Goal: Task Accomplishment & Management: Manage account settings

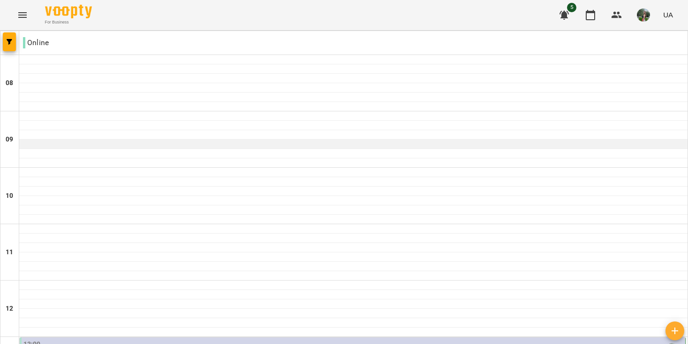
scroll to position [277, 0]
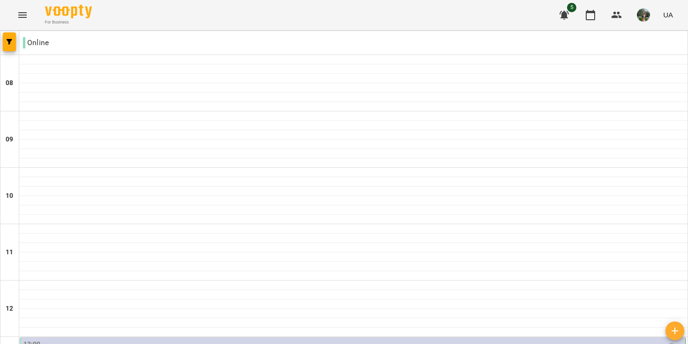
click at [123, 339] on div "13:00" at bounding box center [353, 350] width 660 height 22
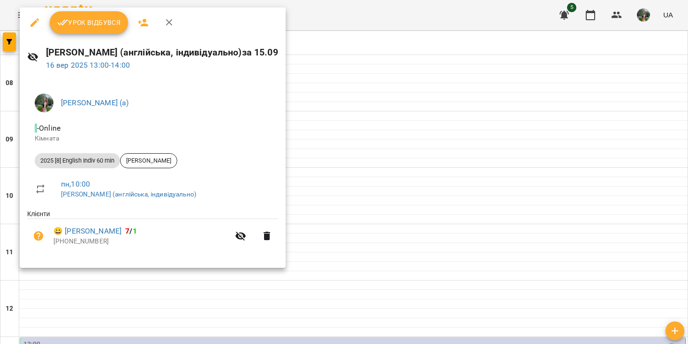
click at [97, 20] on span "Урок відбувся" at bounding box center [89, 22] width 64 height 11
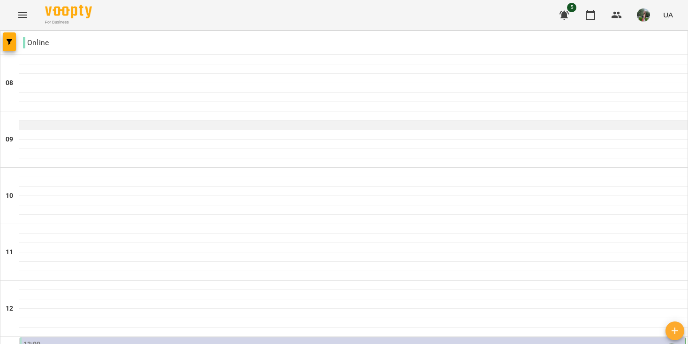
scroll to position [211, 0]
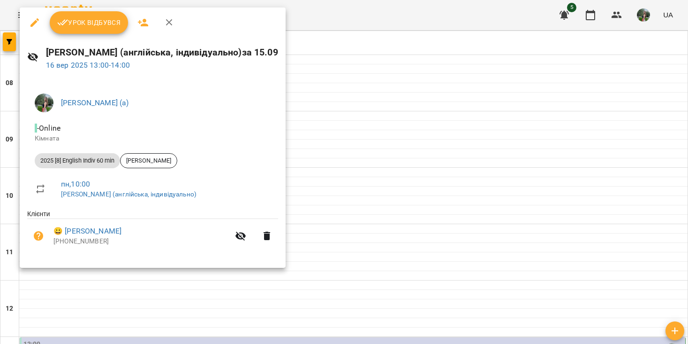
click at [108, 26] on span "Урок відбувся" at bounding box center [89, 22] width 64 height 11
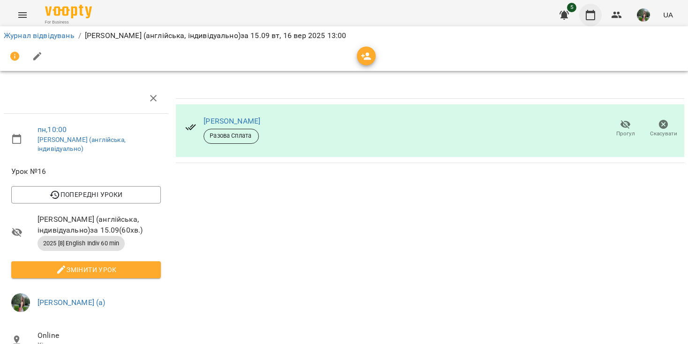
click at [593, 16] on icon "button" at bounding box center [590, 14] width 11 height 11
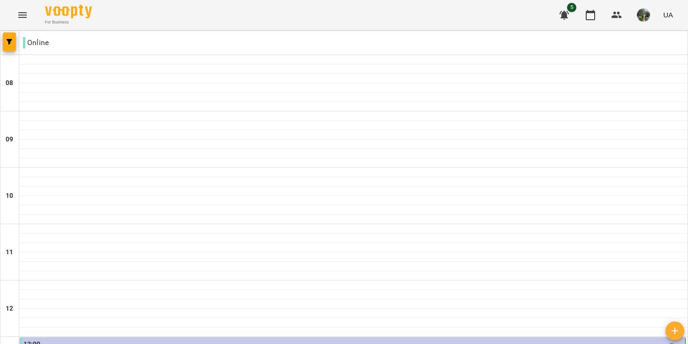
scroll to position [213, 0]
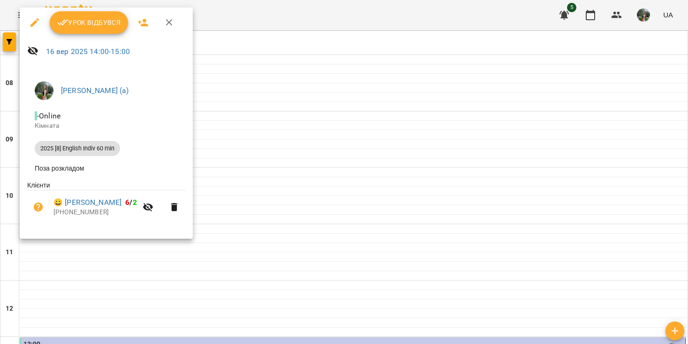
click at [109, 13] on button "Урок відбувся" at bounding box center [89, 22] width 79 height 23
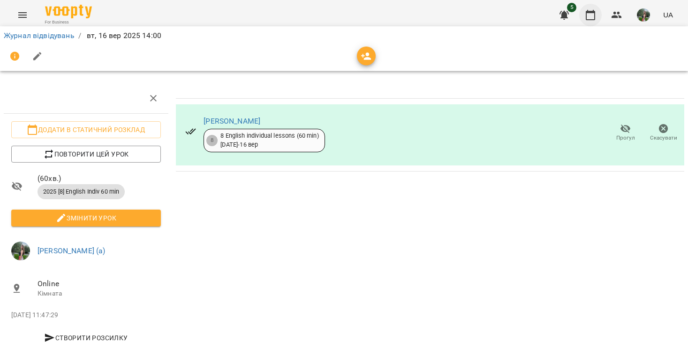
click at [589, 16] on icon "button" at bounding box center [590, 14] width 11 height 11
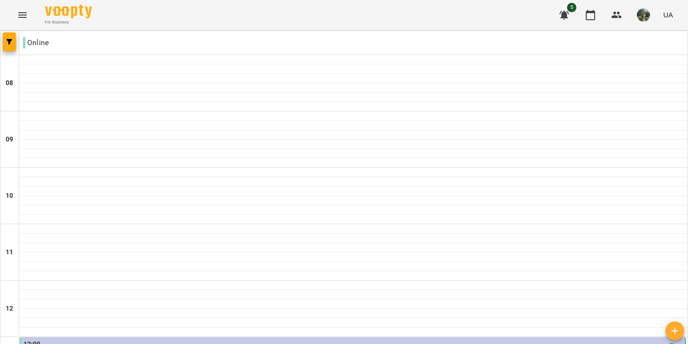
scroll to position [346, 0]
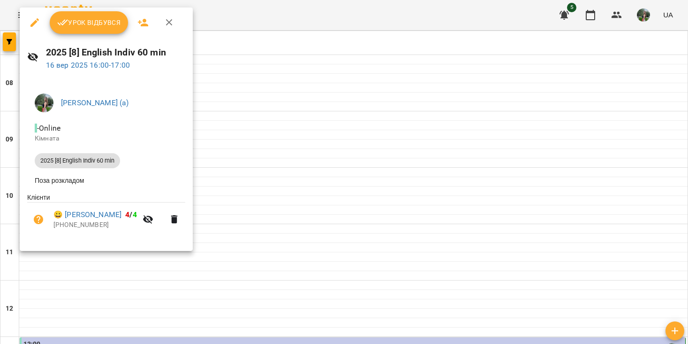
click at [97, 23] on span "Урок відбувся" at bounding box center [89, 22] width 64 height 11
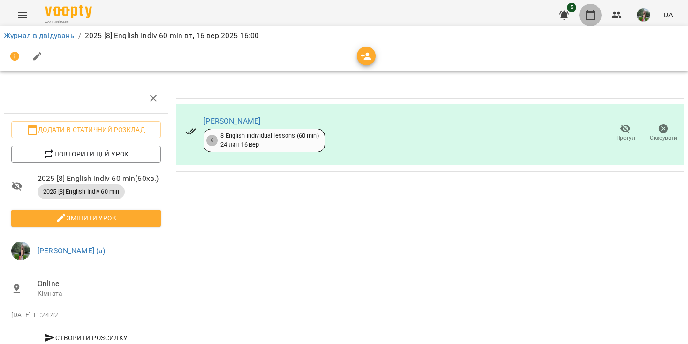
click at [589, 6] on button "button" at bounding box center [591, 15] width 23 height 23
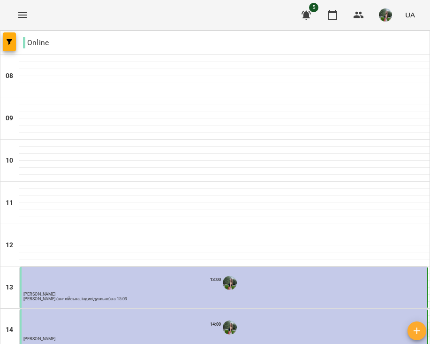
scroll to position [176, 0]
